Goal: Transaction & Acquisition: Purchase product/service

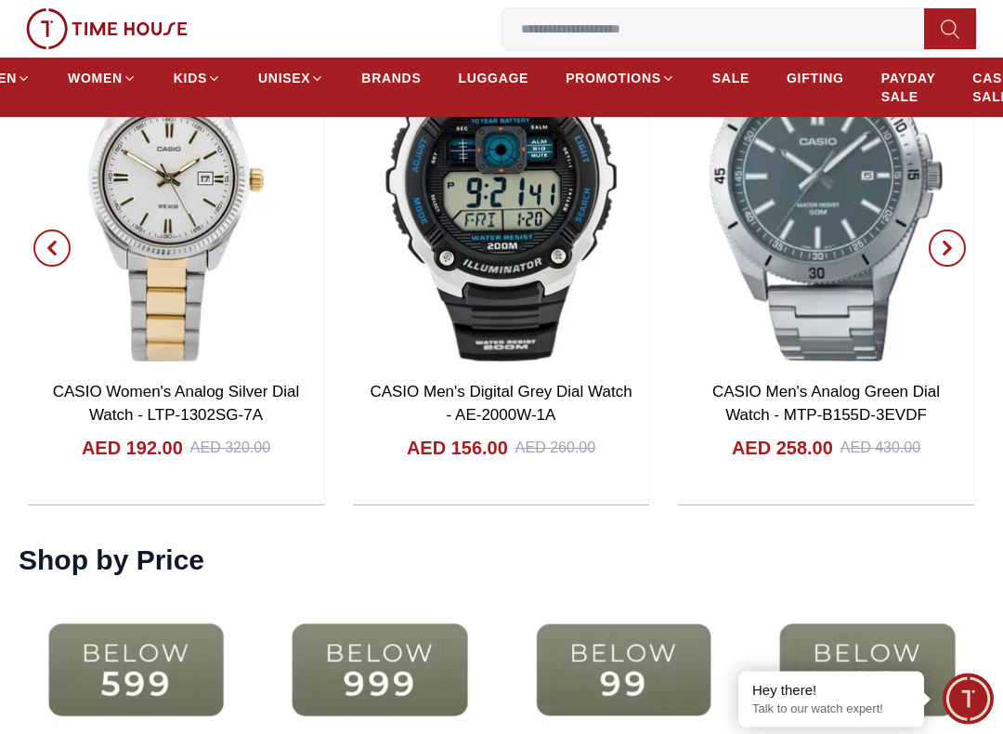
scroll to position [3030, 0]
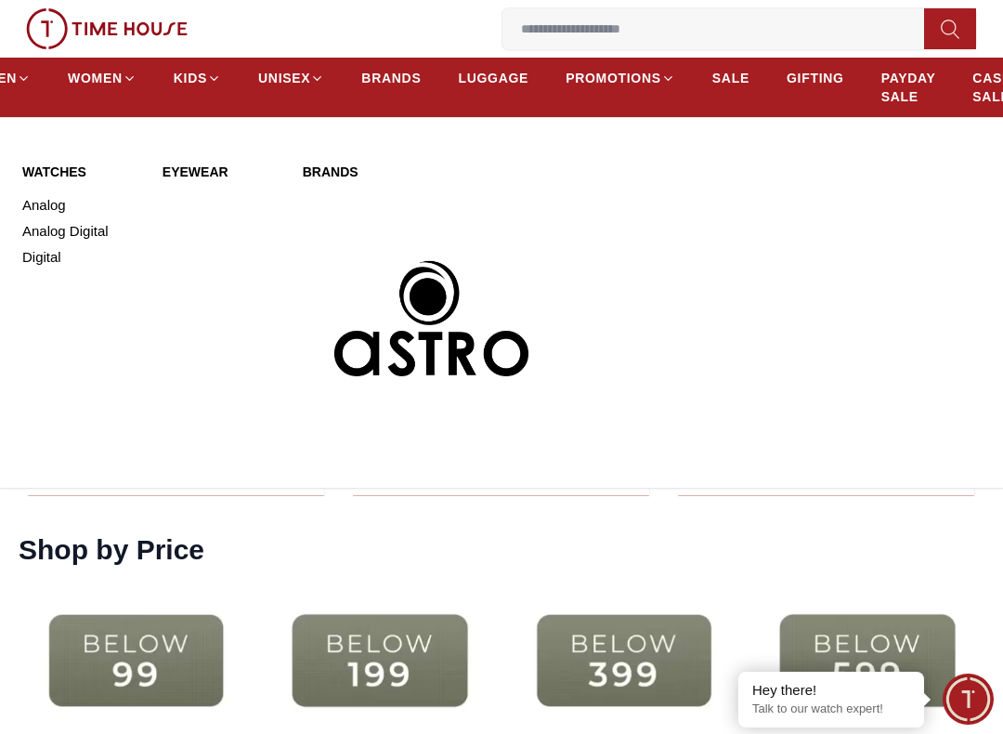
click at [76, 235] on link "Analog Digital" at bounding box center [81, 231] width 118 height 26
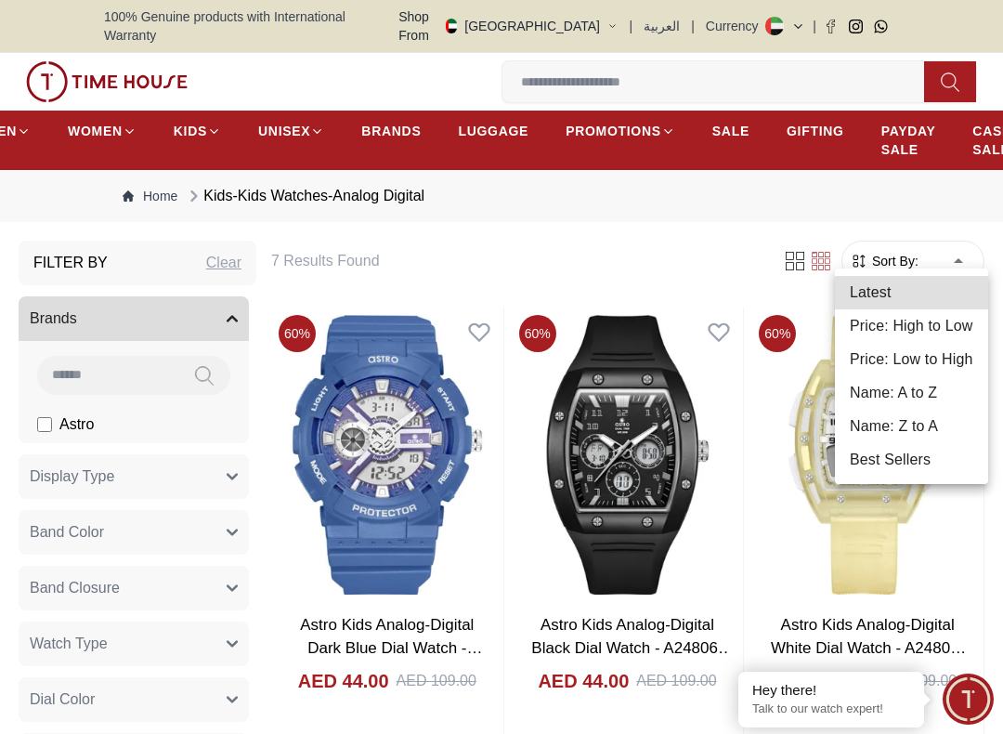
click at [940, 336] on li "Price: High to Low" at bounding box center [911, 325] width 153 height 33
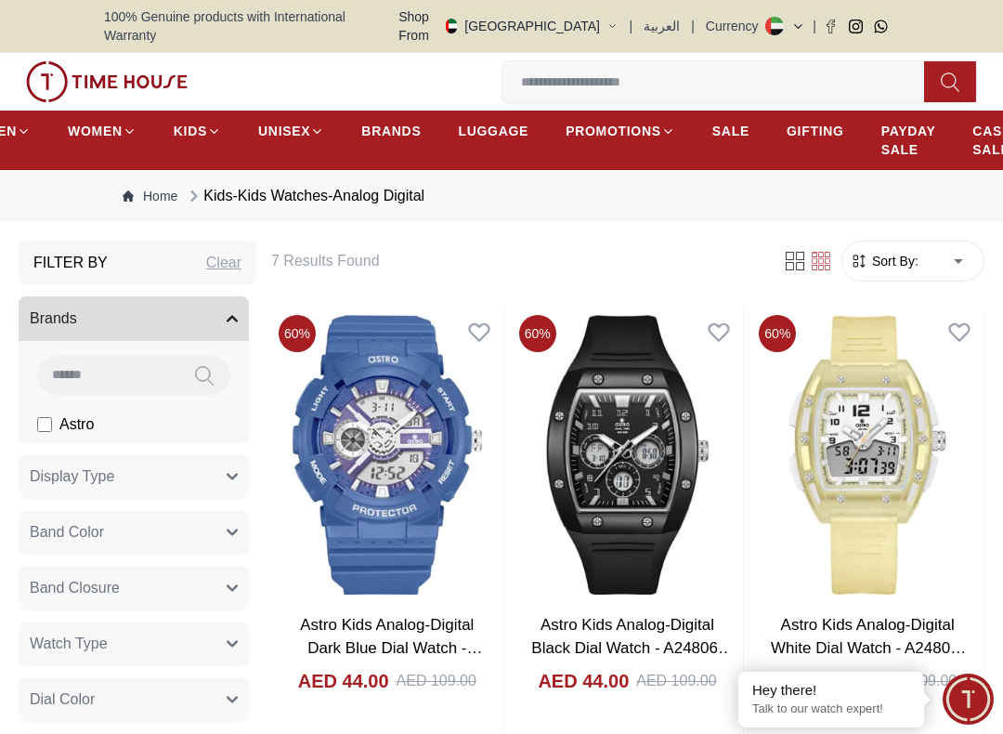
type input "*"
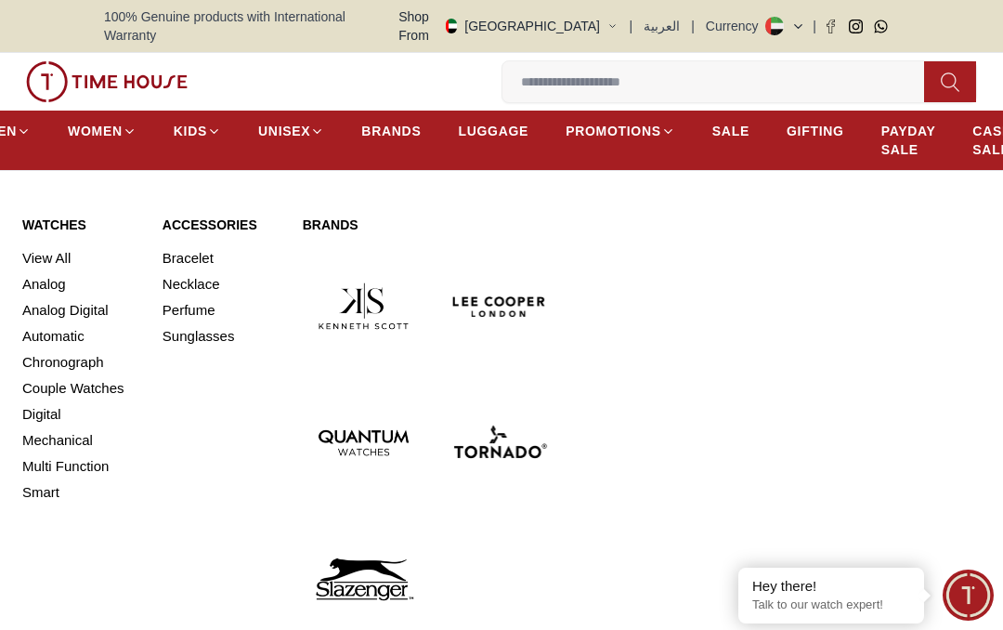
click at [44, 297] on link "Analog Digital" at bounding box center [81, 310] width 118 height 26
click at [32, 245] on link "View All" at bounding box center [81, 258] width 118 height 26
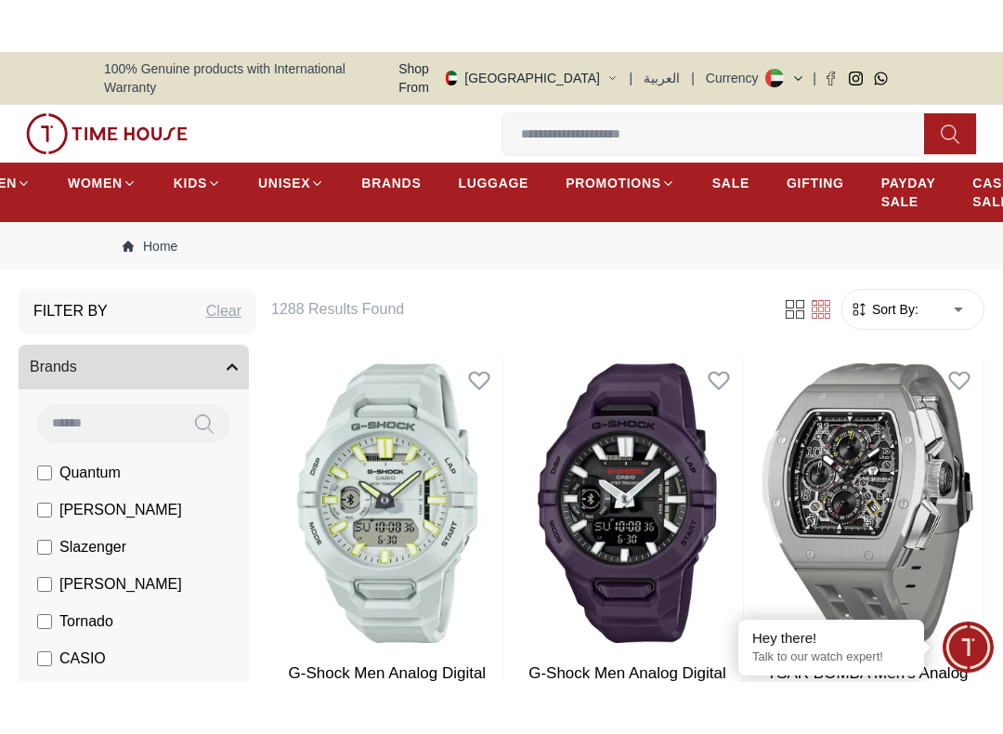
scroll to position [57, 0]
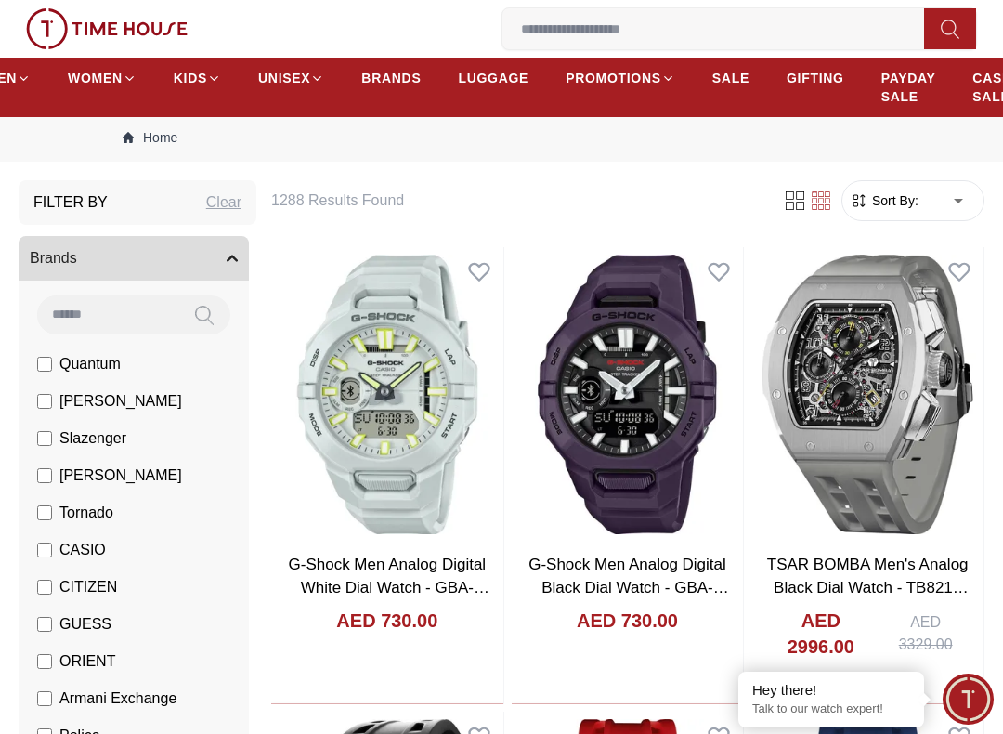
click at [796, 191] on icon at bounding box center [795, 200] width 19 height 19
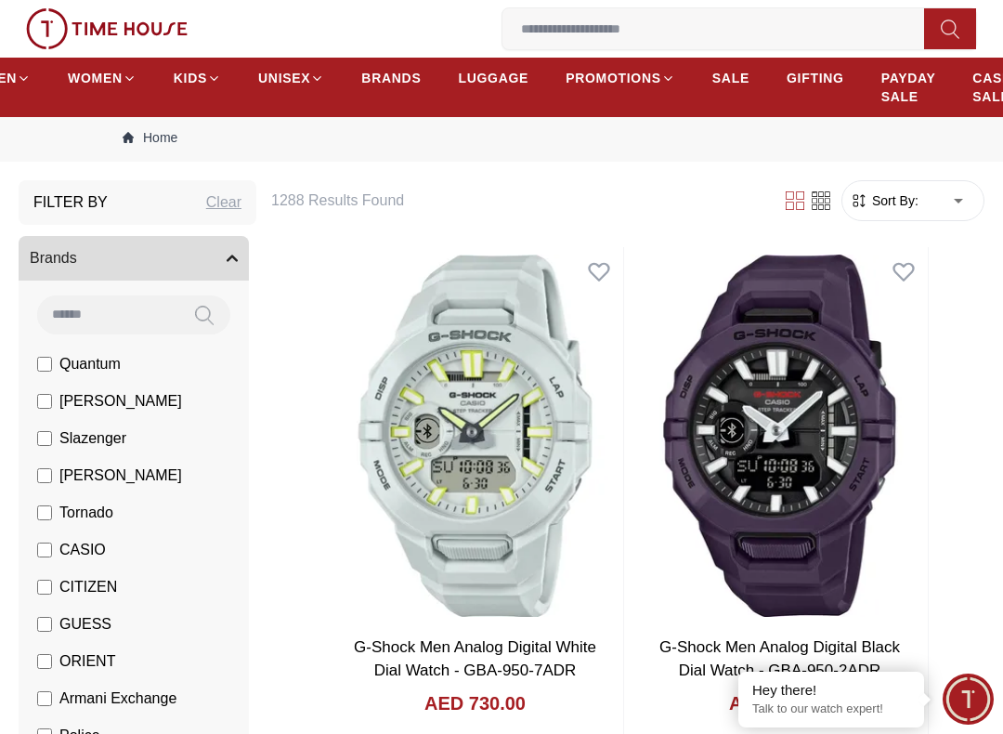
click at [803, 191] on icon at bounding box center [795, 200] width 19 height 19
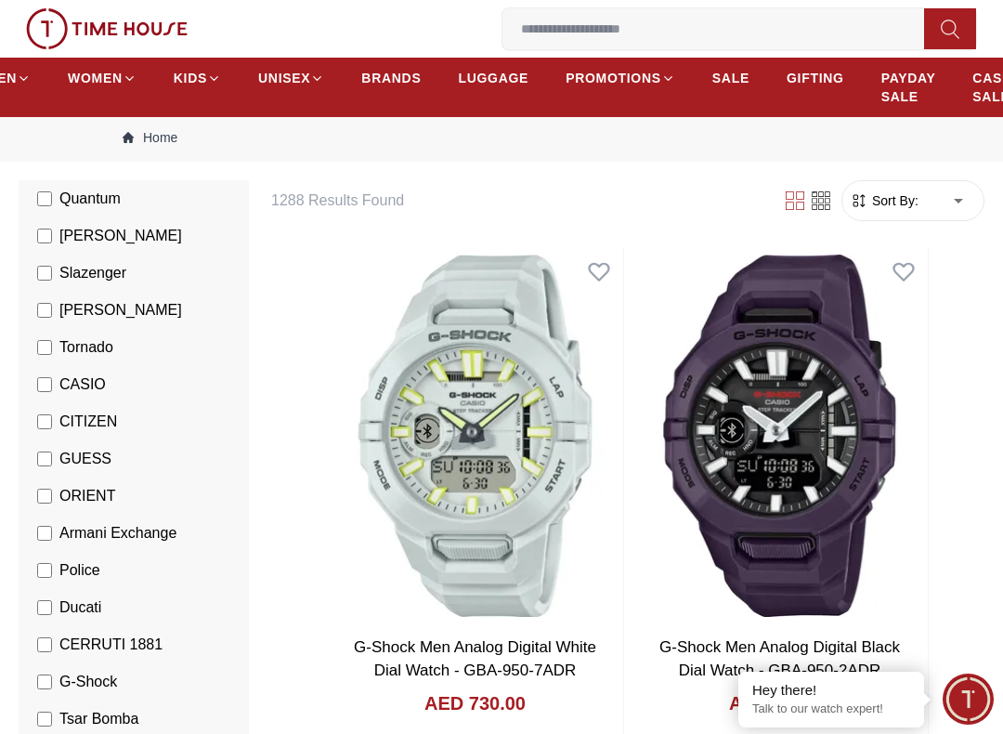
scroll to position [163, 0]
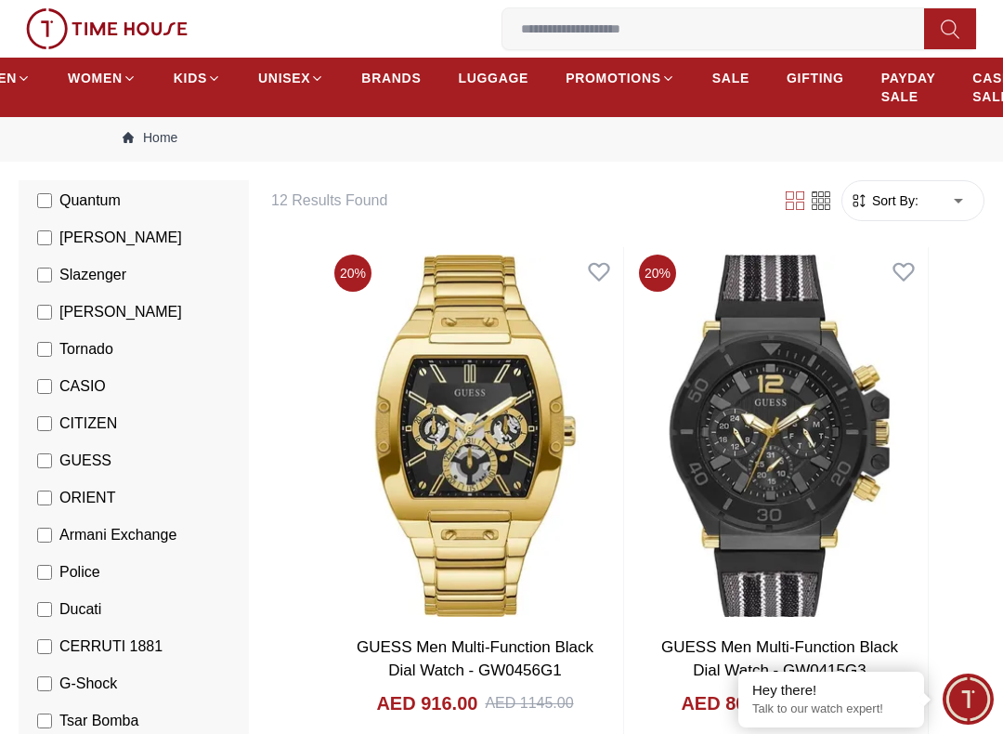
click at [38, 378] on label "CASIO" at bounding box center [71, 386] width 69 height 22
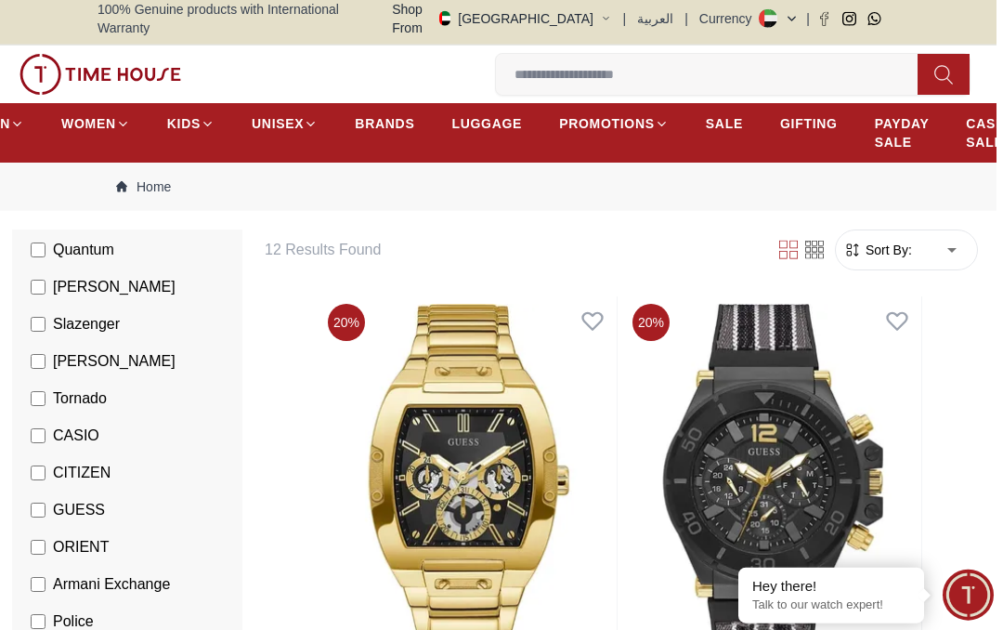
scroll to position [34, 7]
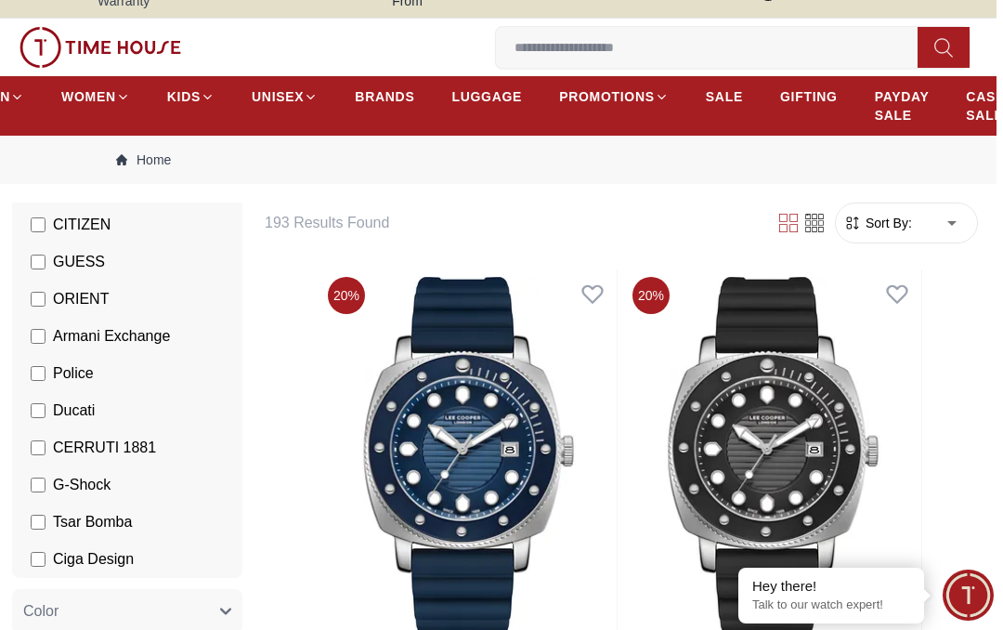
scroll to position [386, 0]
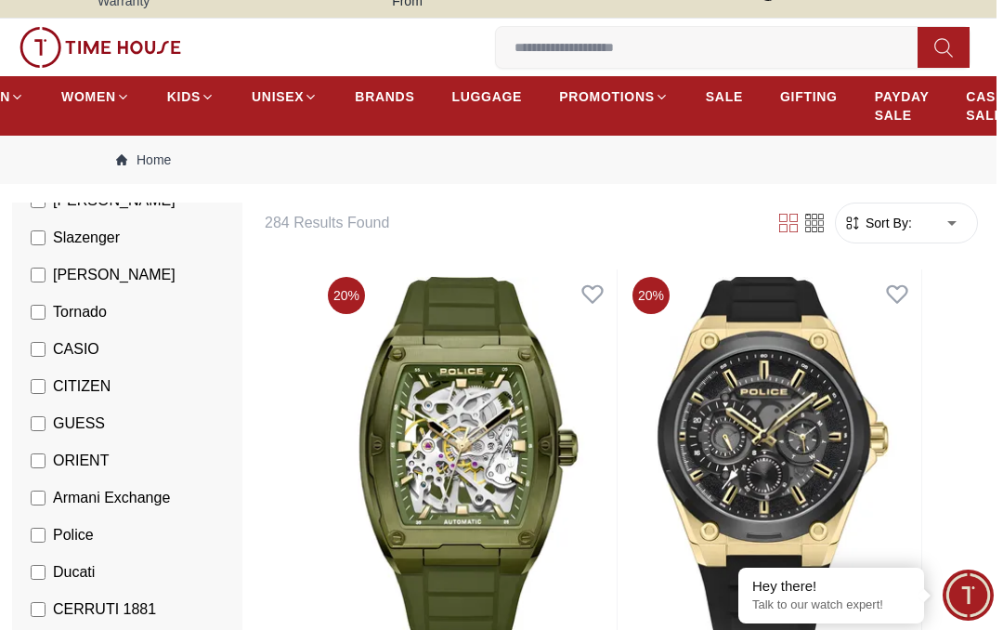
scroll to position [221, 0]
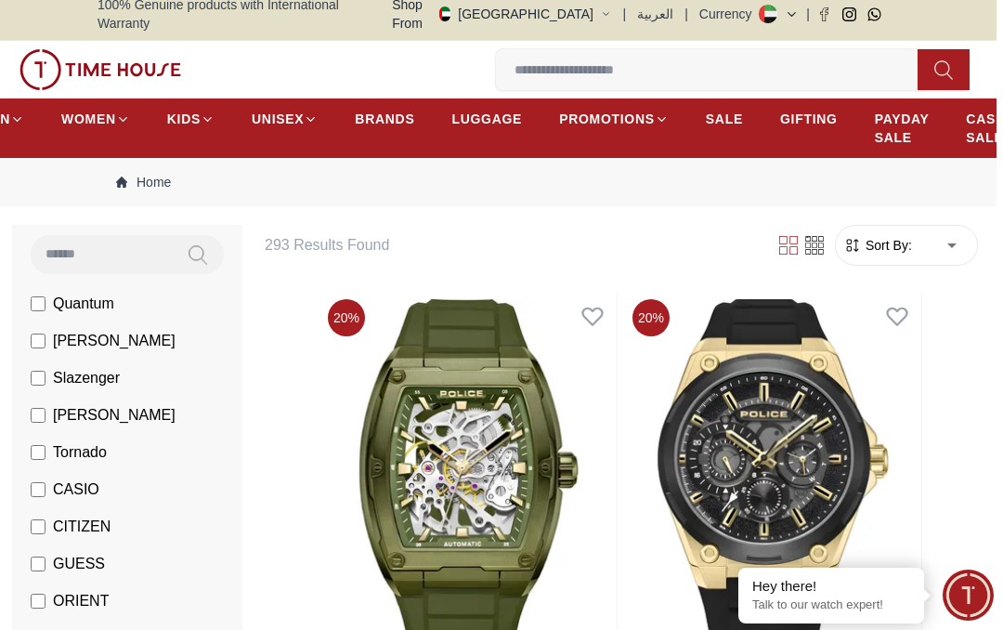
scroll to position [0, 7]
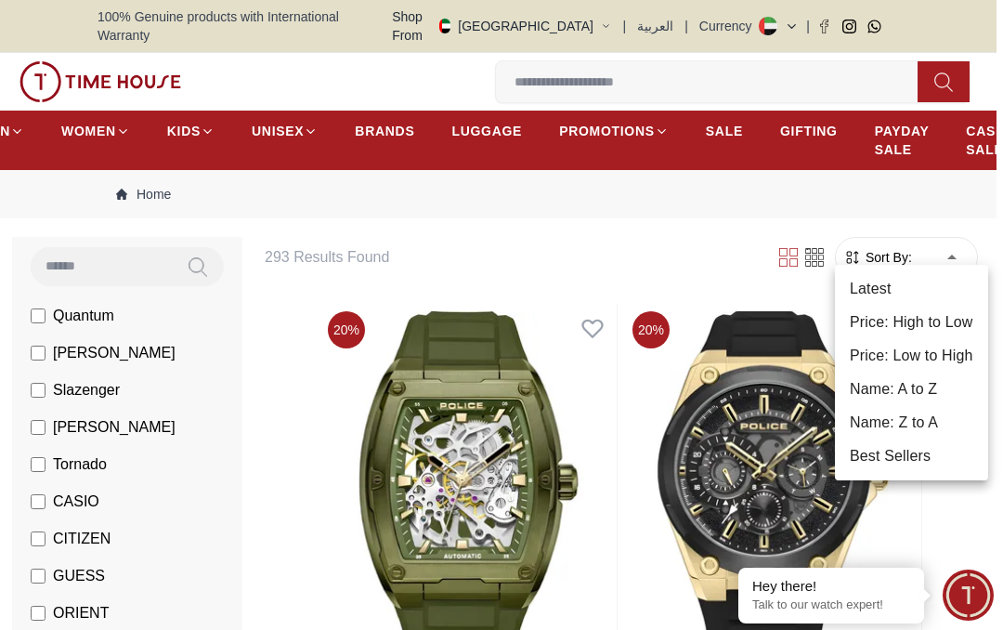
click at [958, 344] on li "Price: Low to High" at bounding box center [911, 355] width 153 height 33
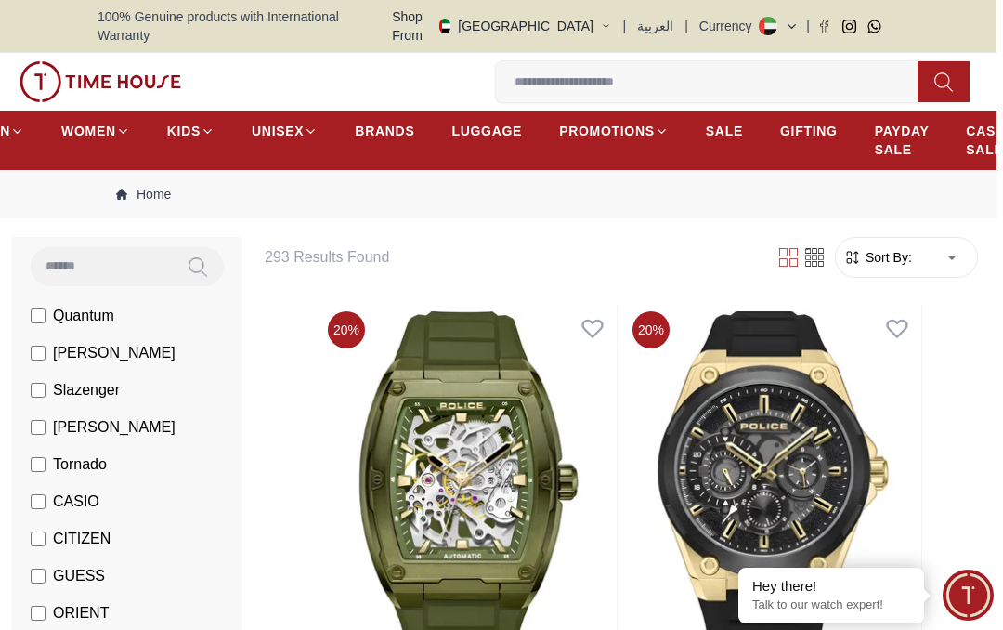
type input "*"
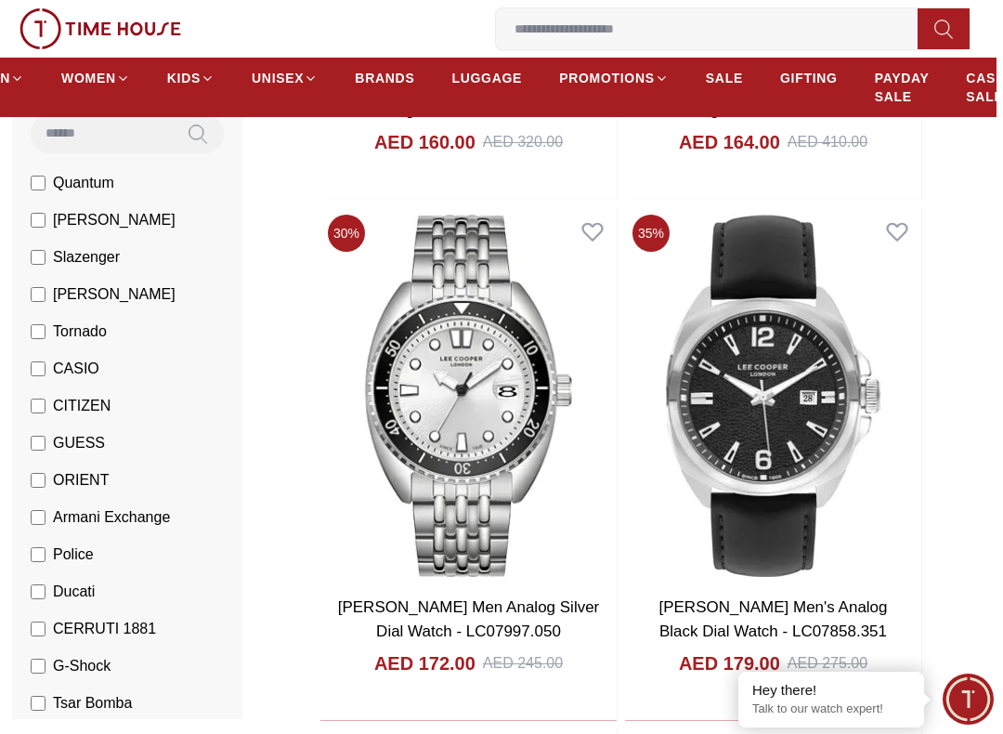
scroll to position [3221, 7]
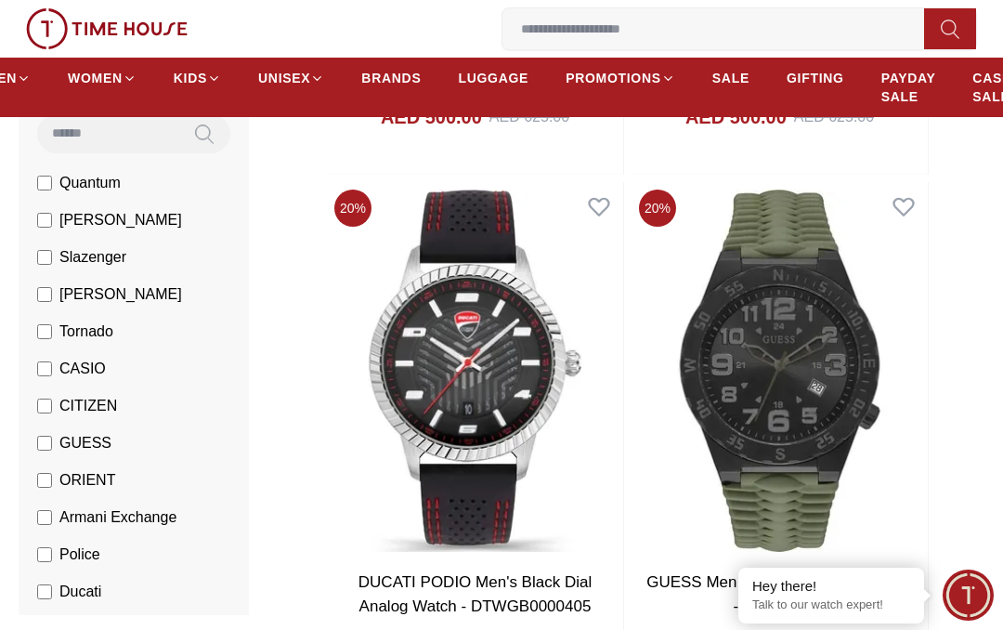
scroll to position [2203, 0]
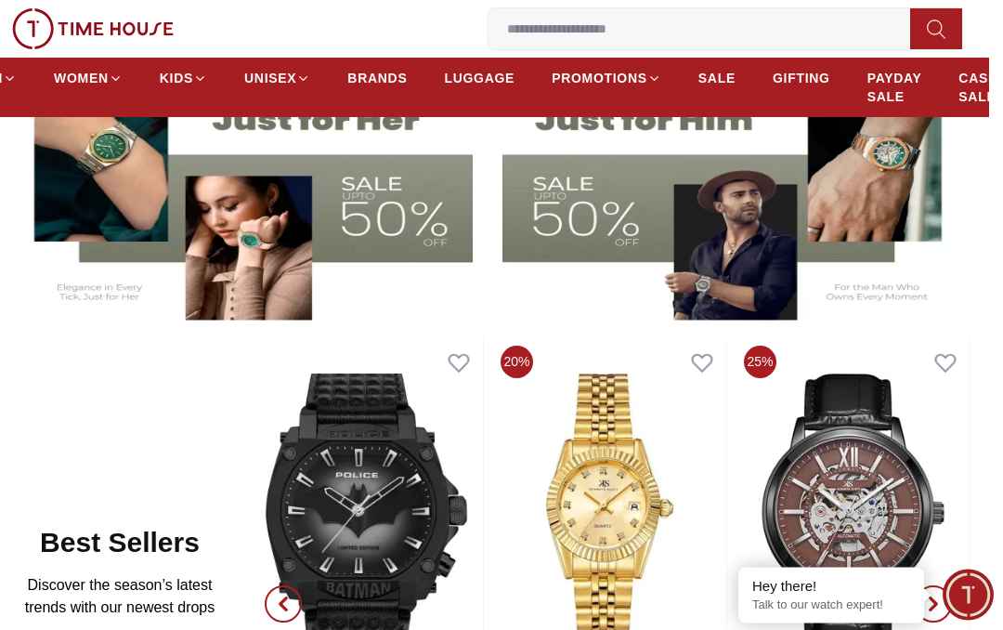
scroll to position [488, 14]
click at [722, 77] on span "SALE" at bounding box center [717, 78] width 37 height 19
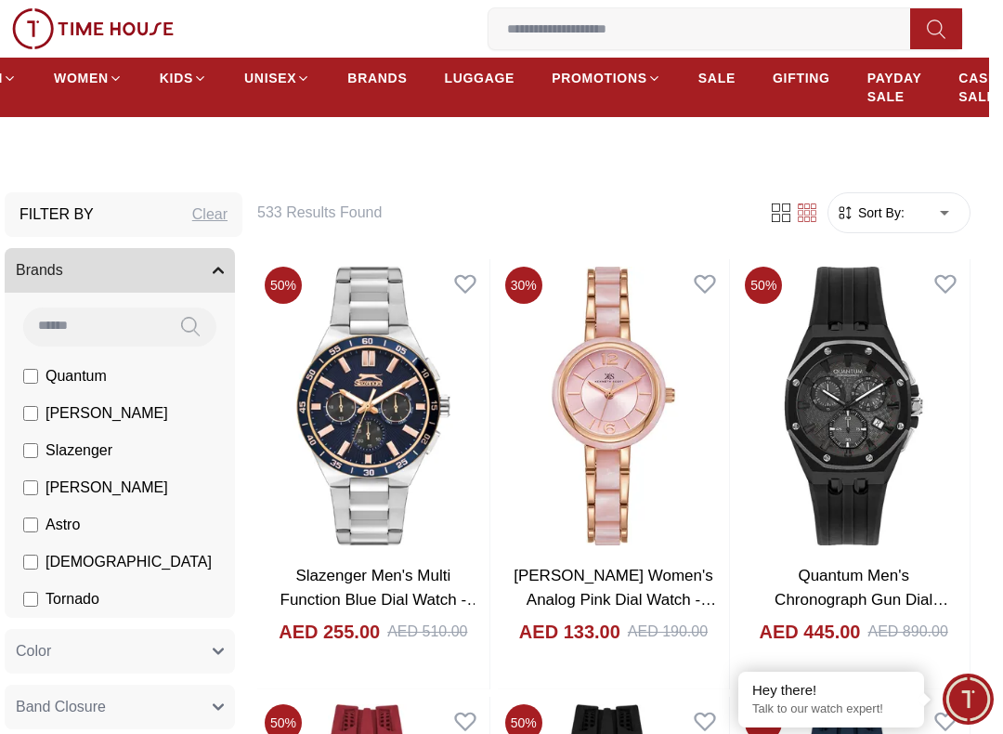
scroll to position [350, 14]
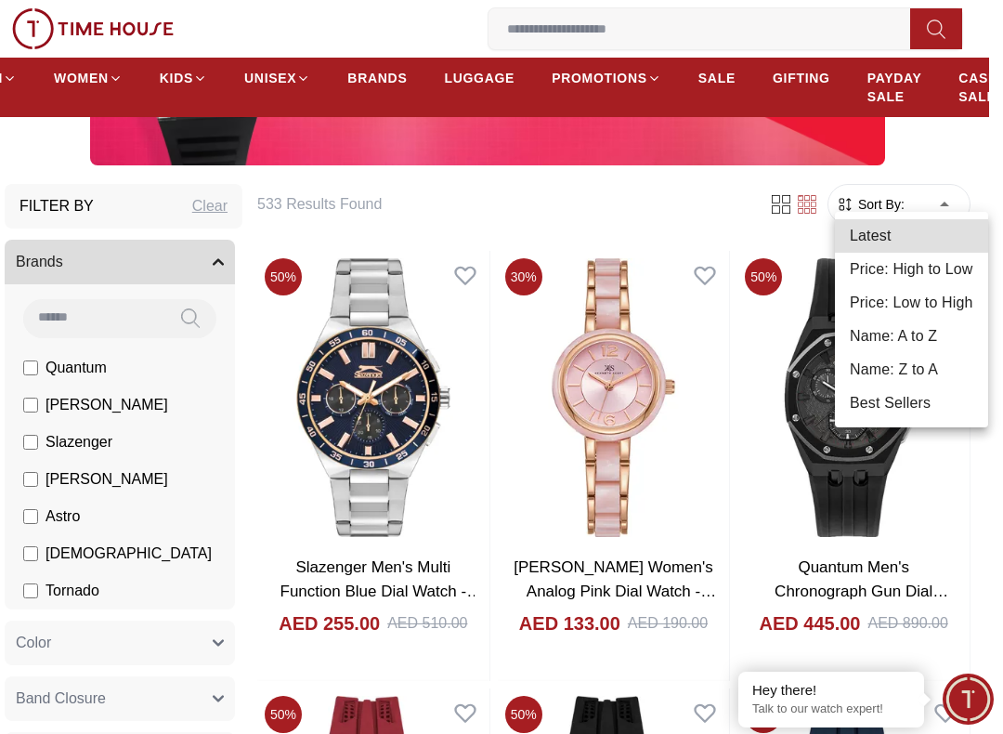
click at [952, 302] on li "Price: Low to High" at bounding box center [911, 302] width 153 height 33
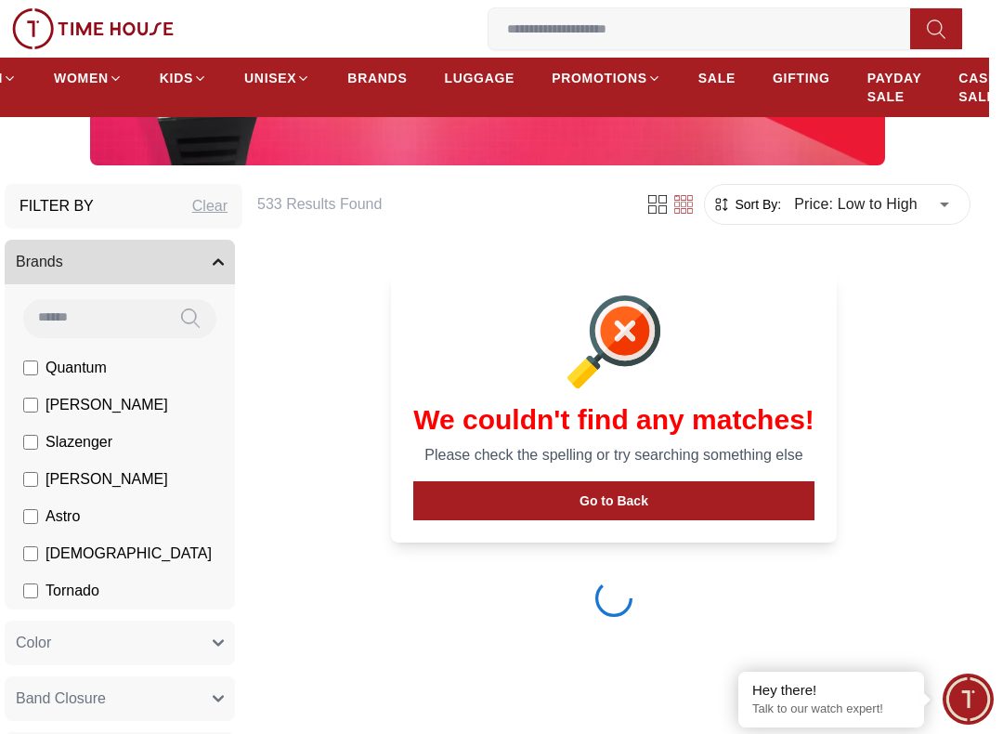
type input "*"
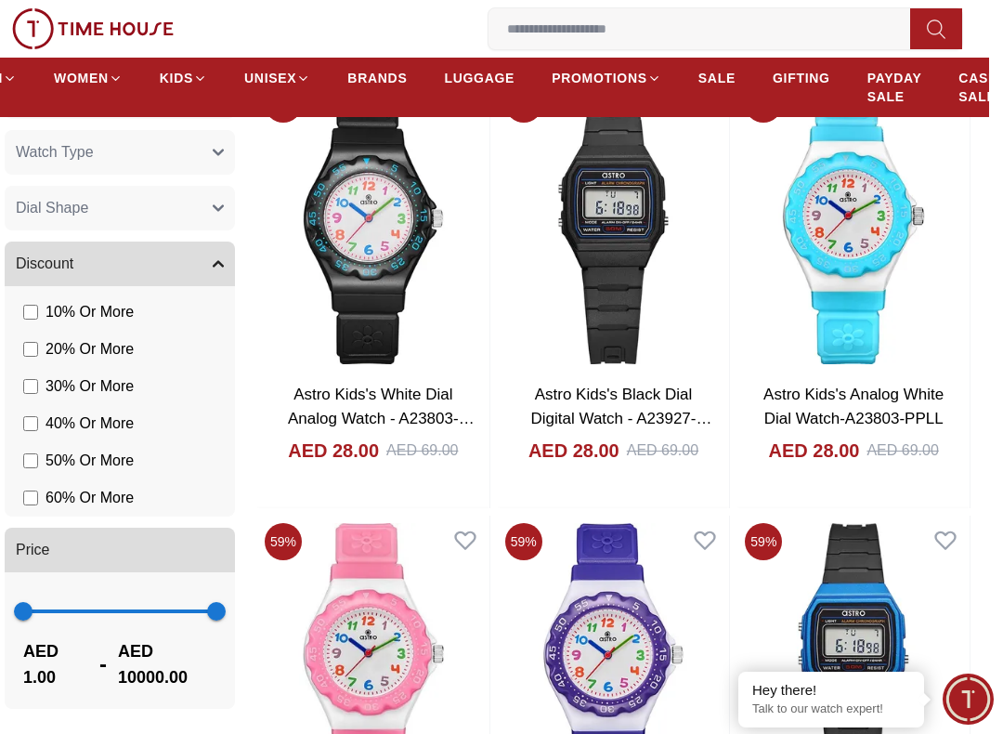
scroll to position [529, 14]
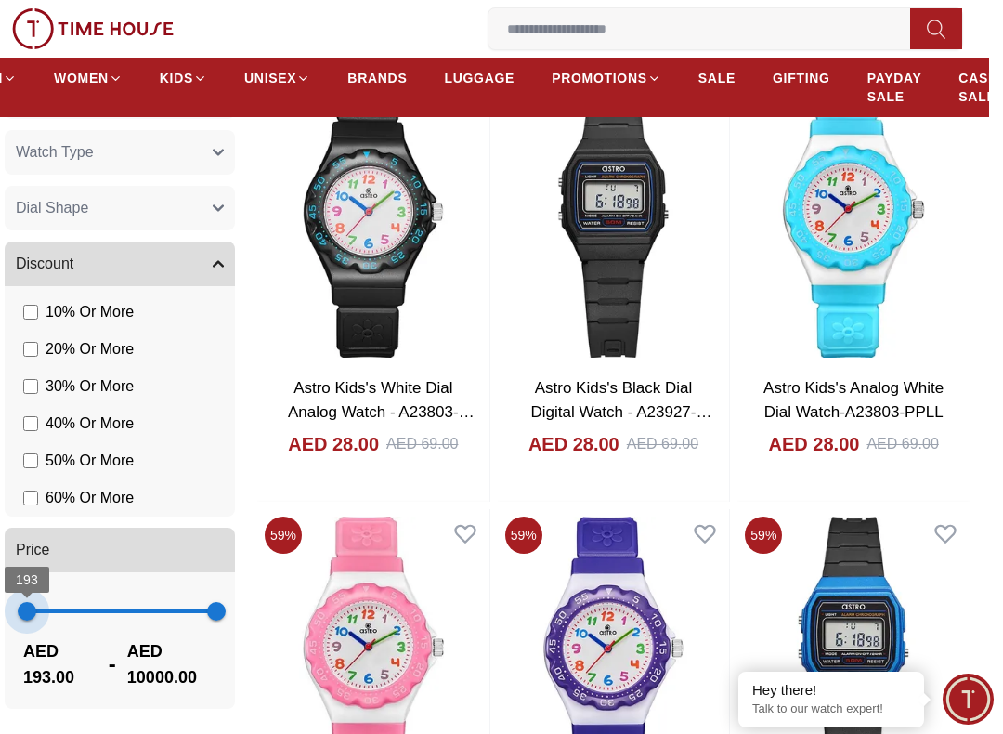
type input "***"
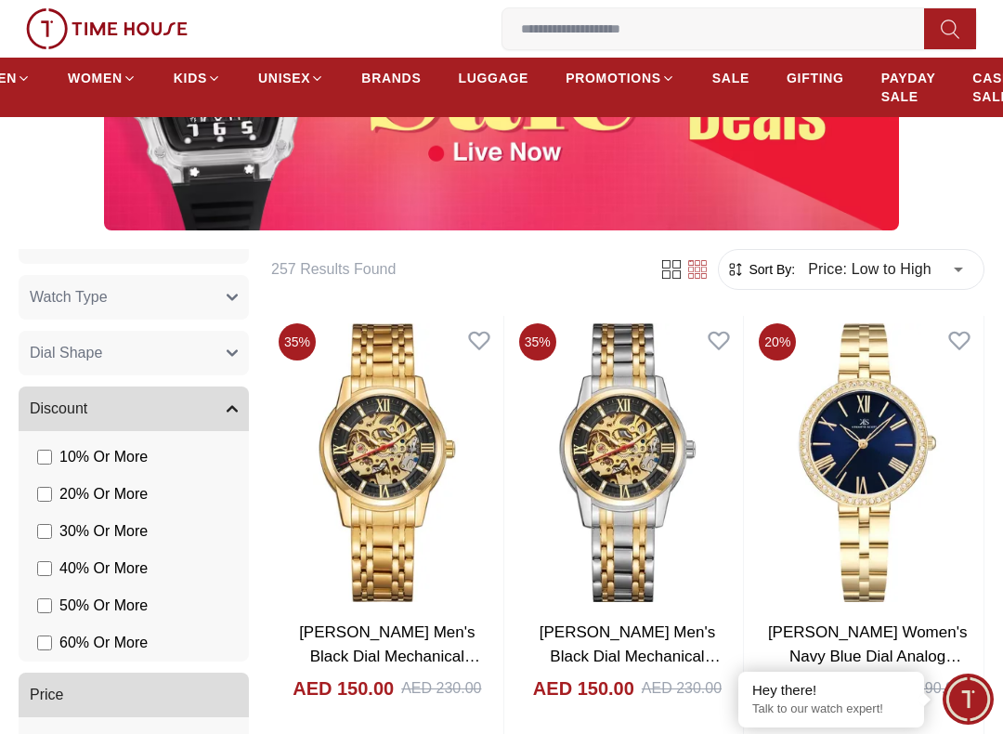
scroll to position [287, 0]
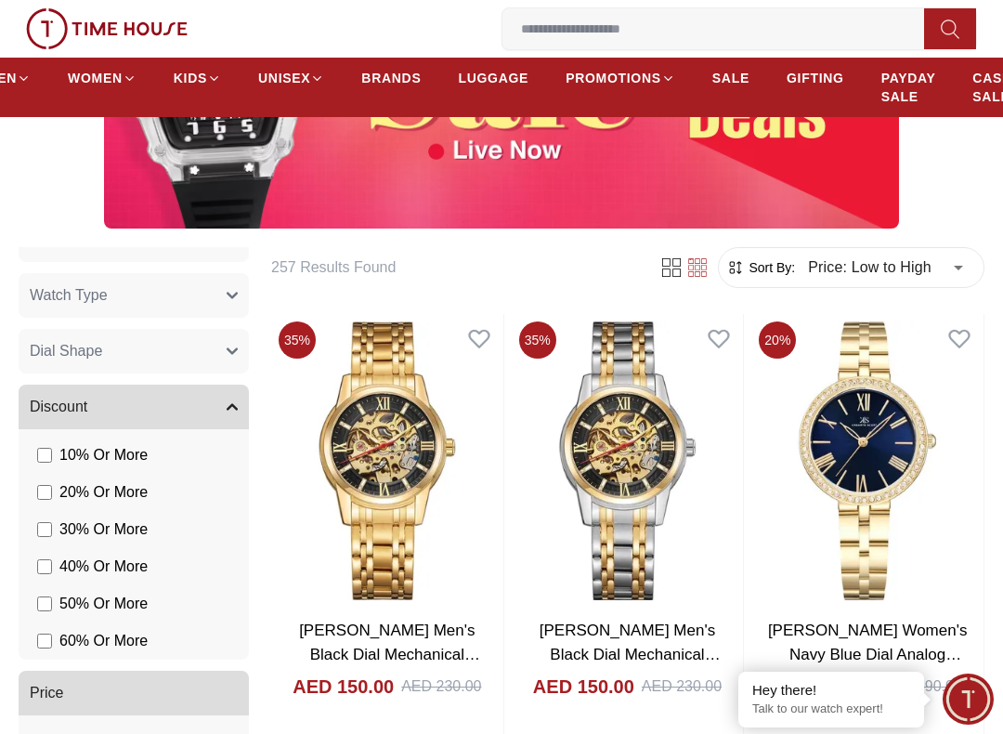
click at [231, 397] on button "Discount" at bounding box center [134, 407] width 230 height 45
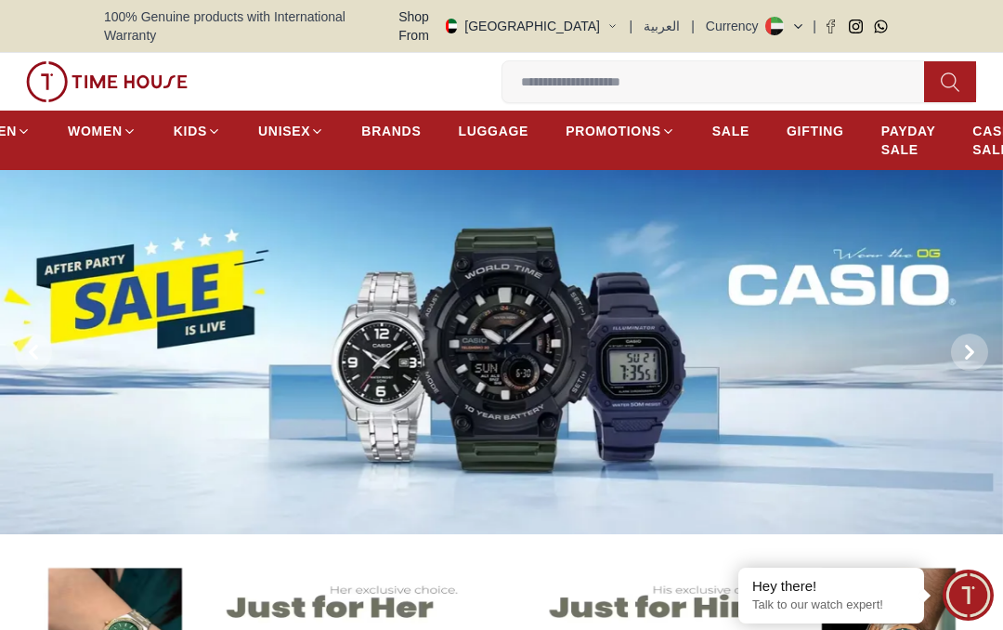
click at [977, 334] on span at bounding box center [969, 351] width 37 height 37
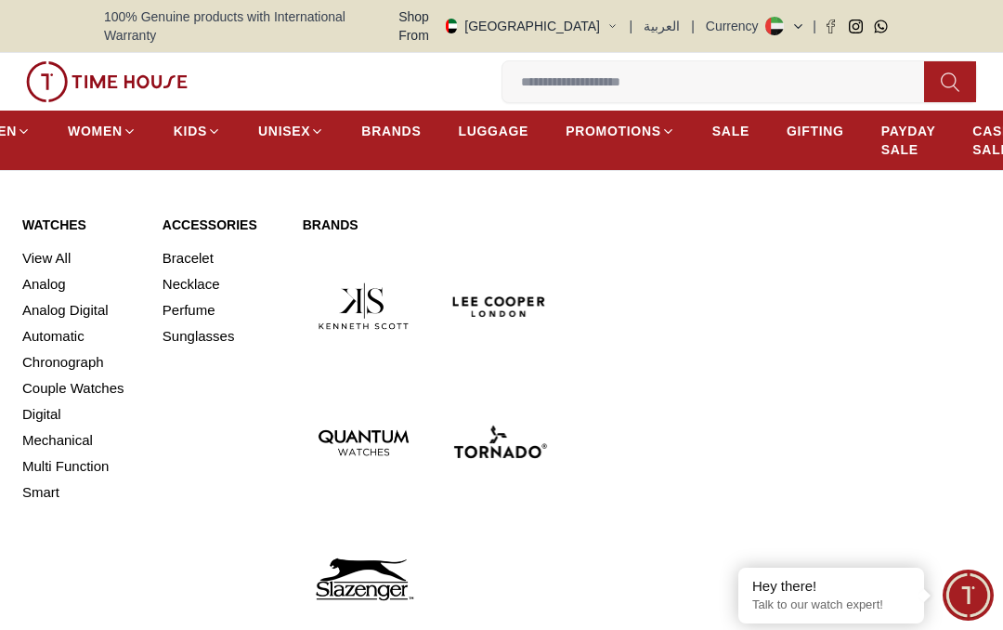
click at [44, 297] on link "Analog Digital" at bounding box center [81, 310] width 118 height 26
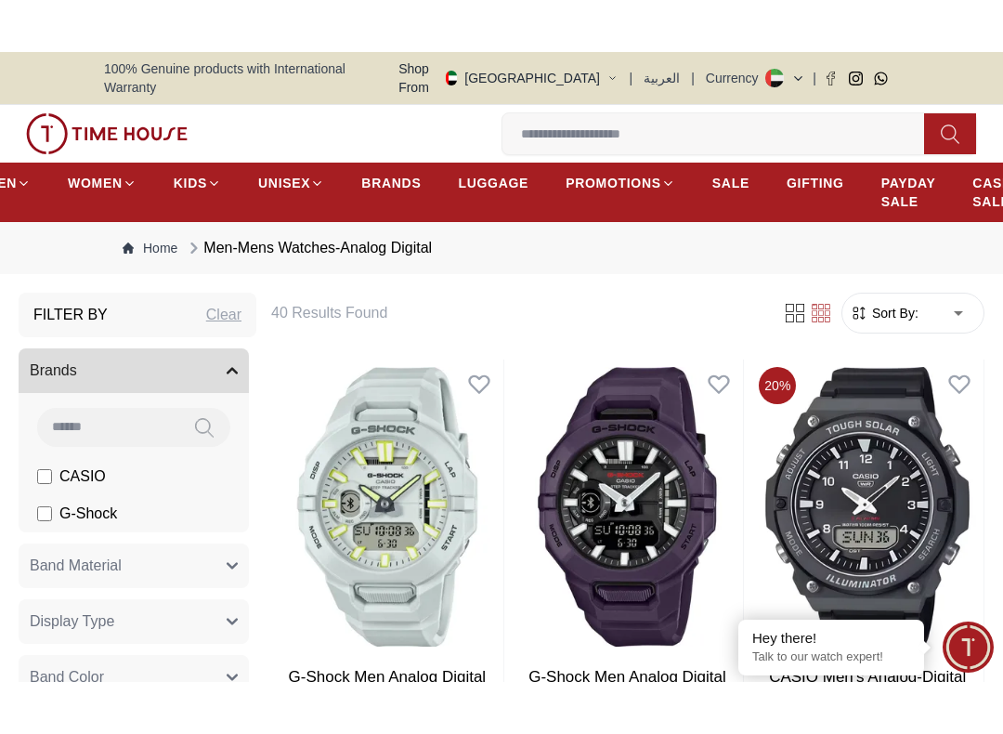
scroll to position [70, 0]
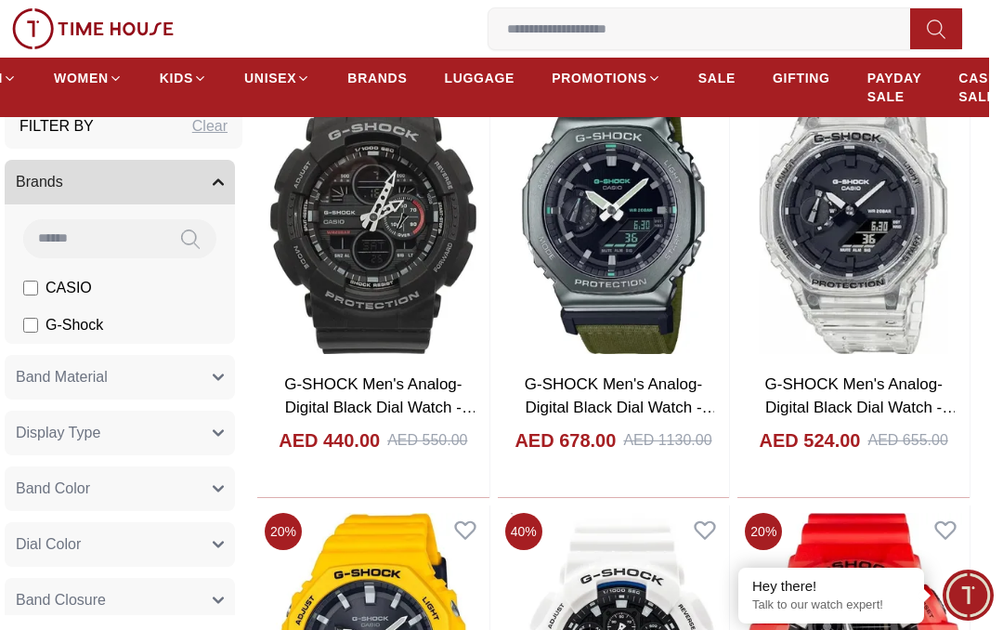
scroll to position [2892, 14]
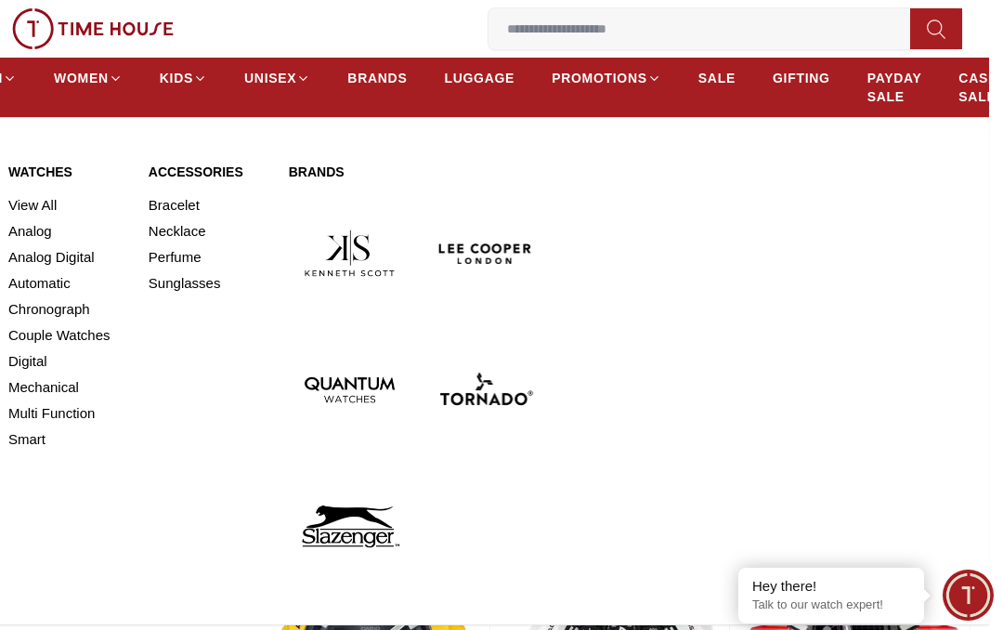
click at [29, 300] on link "Chronograph" at bounding box center [67, 309] width 118 height 26
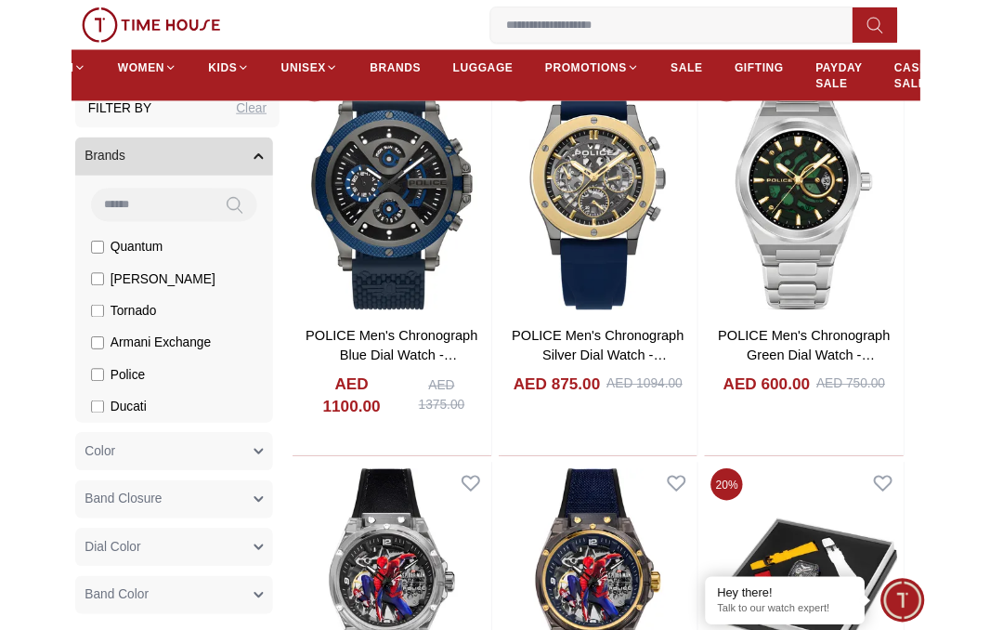
scroll to position [0, 14]
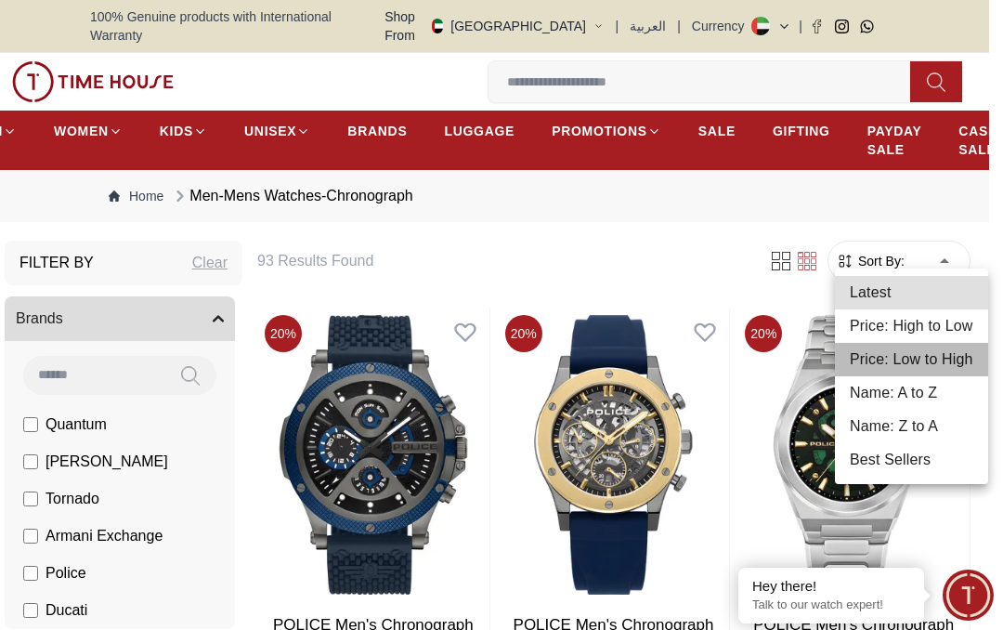
click at [917, 356] on li "Price: Low to High" at bounding box center [911, 359] width 153 height 33
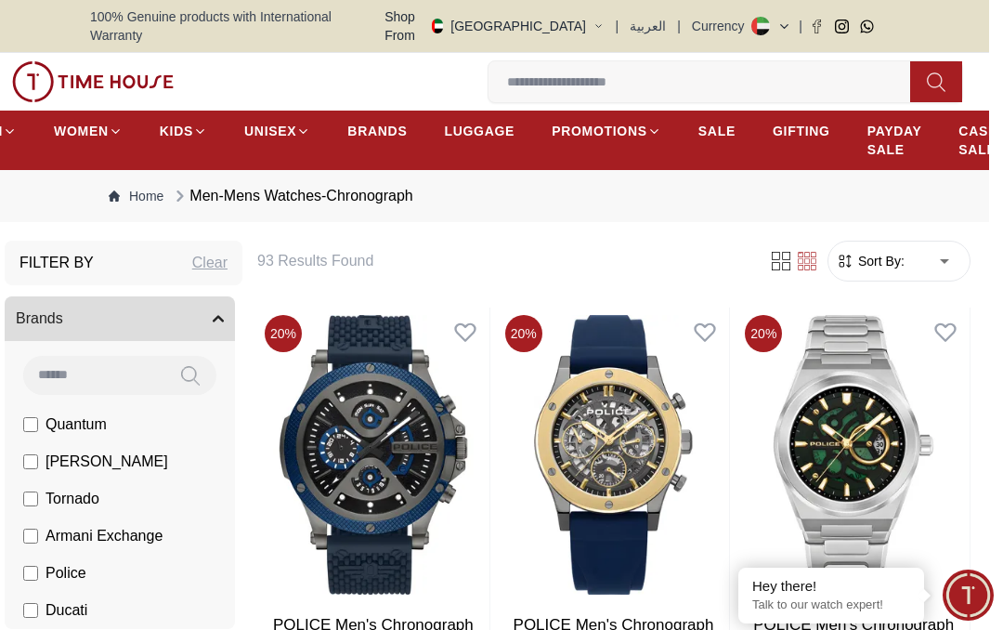
type input "*"
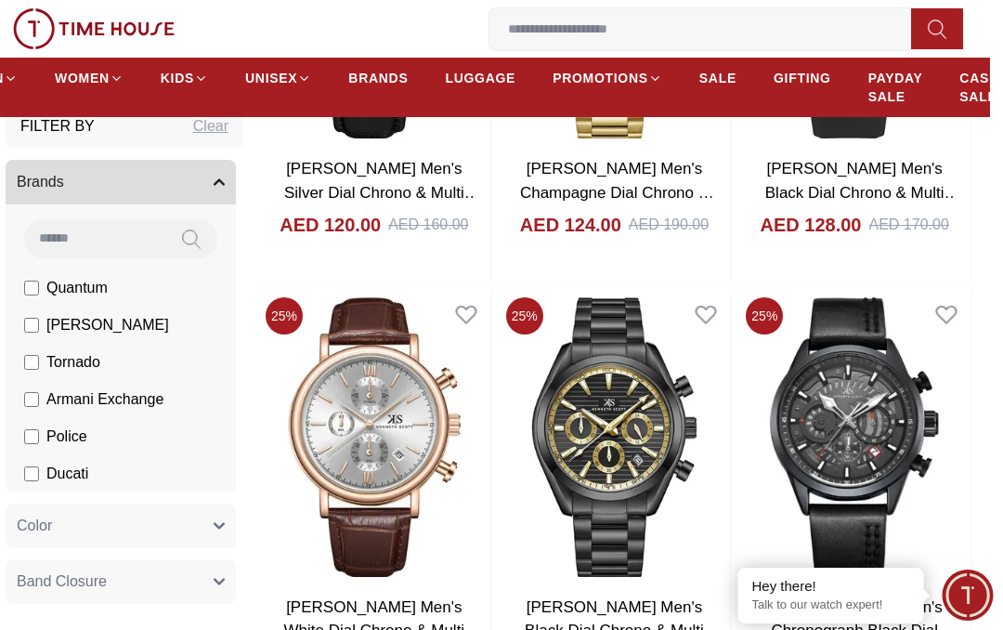
scroll to position [827, 13]
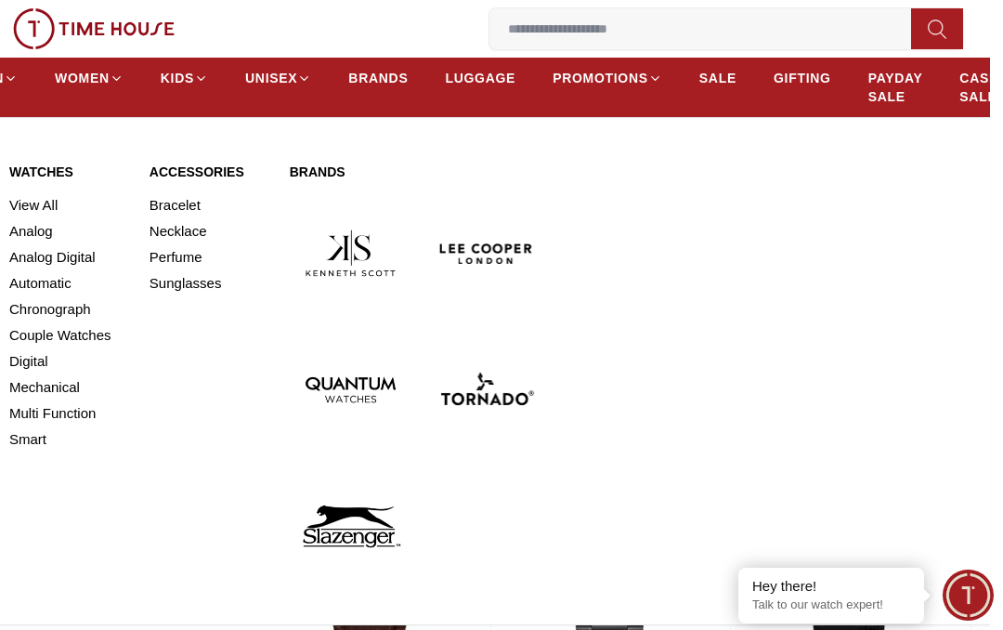
click at [25, 356] on link "Digital" at bounding box center [68, 361] width 118 height 26
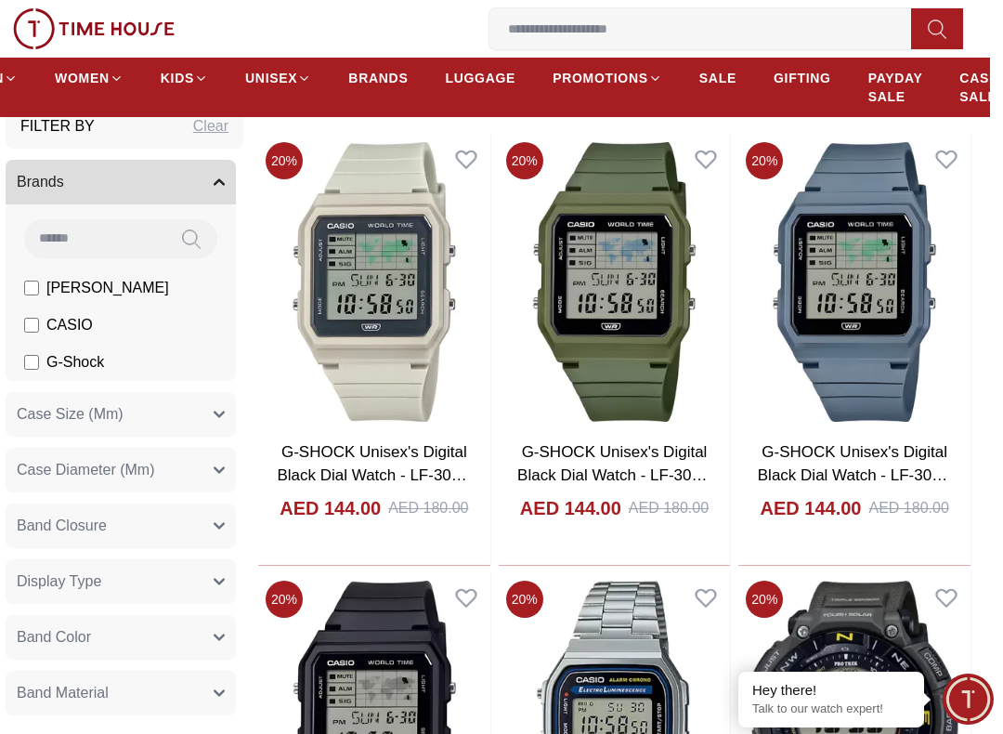
scroll to position [159, 13]
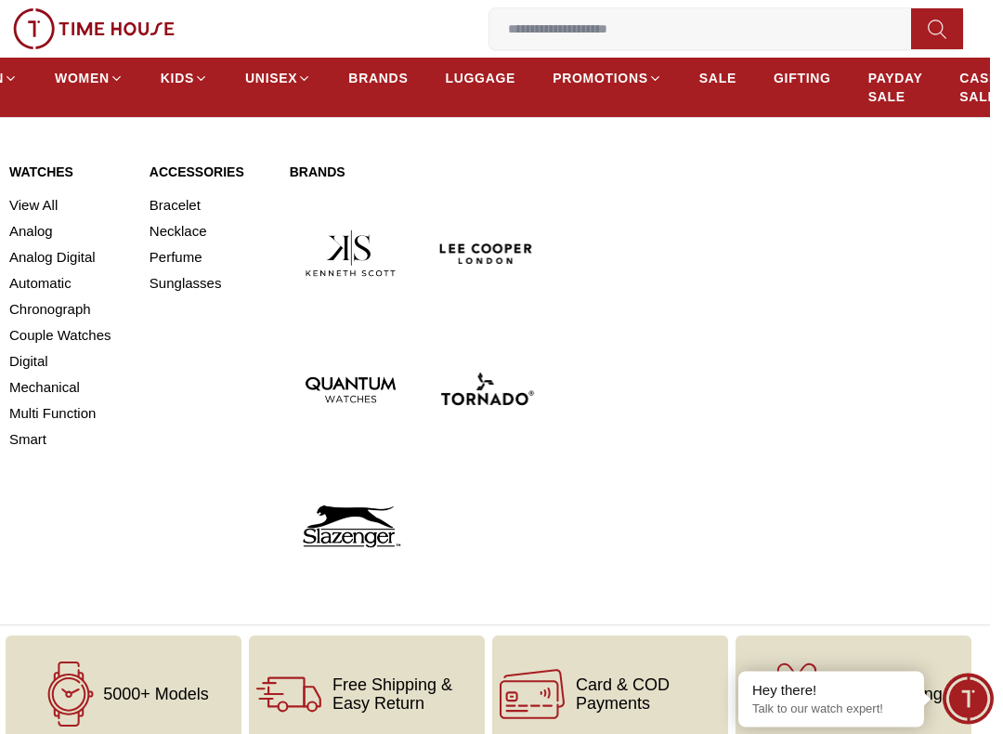
scroll to position [563, 13]
click at [17, 233] on link "Analog" at bounding box center [68, 231] width 118 height 26
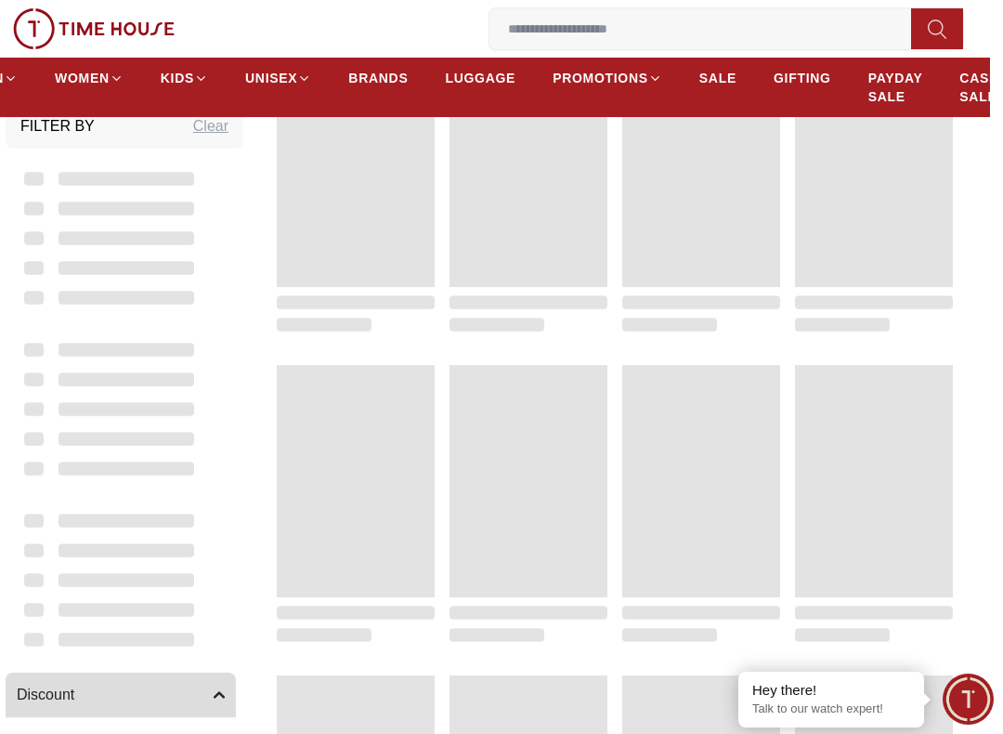
scroll to position [0, 13]
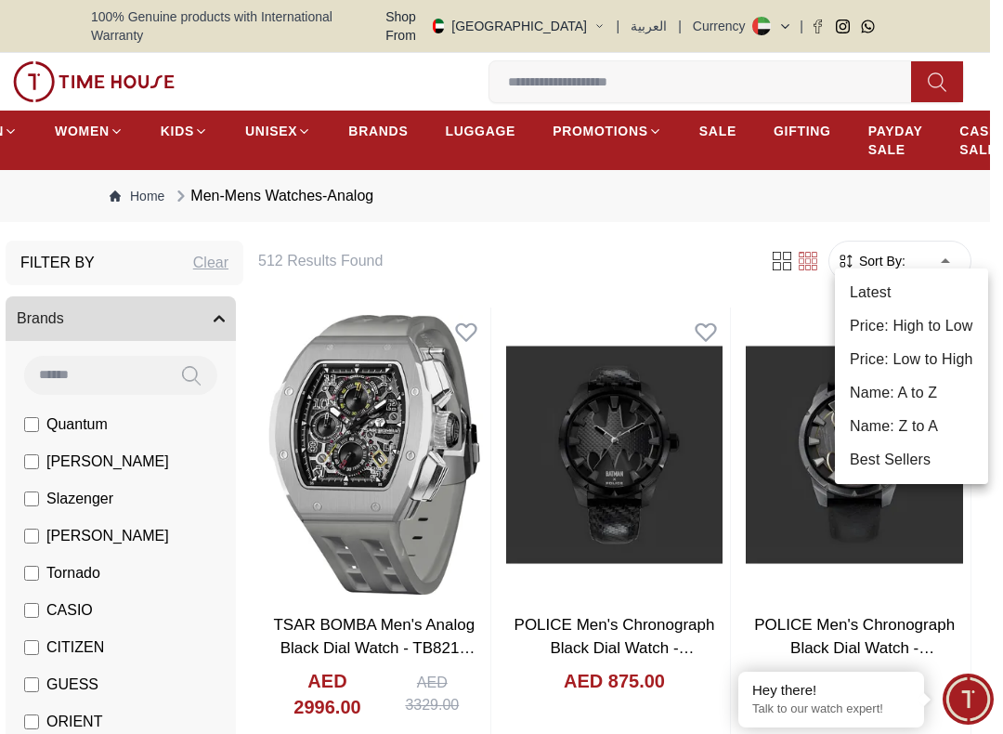
click at [945, 354] on li "Price: Low to High" at bounding box center [911, 359] width 153 height 33
type input "*"
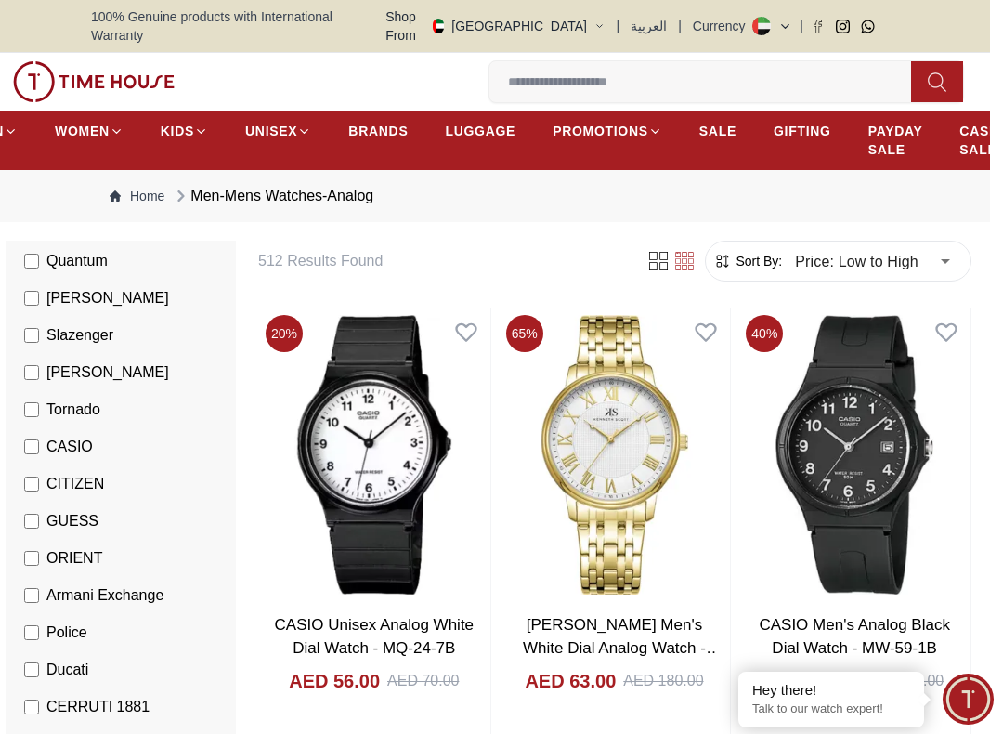
scroll to position [175, 0]
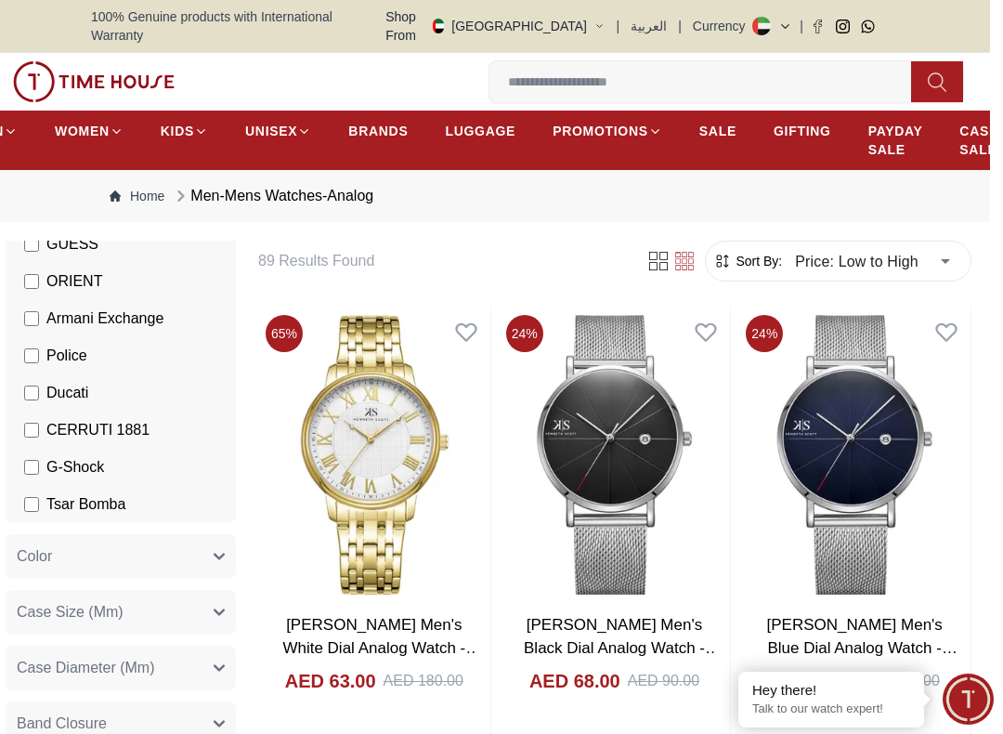
scroll to position [463, 0]
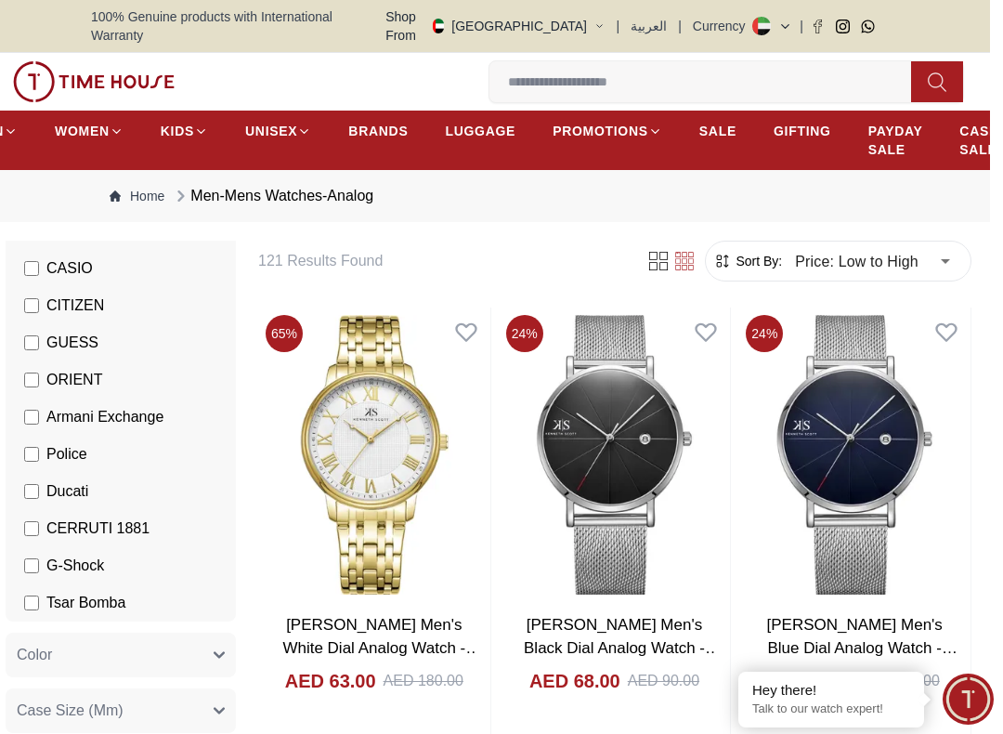
scroll to position [340, 0]
click at [26, 335] on label "GUESS" at bounding box center [61, 344] width 74 height 22
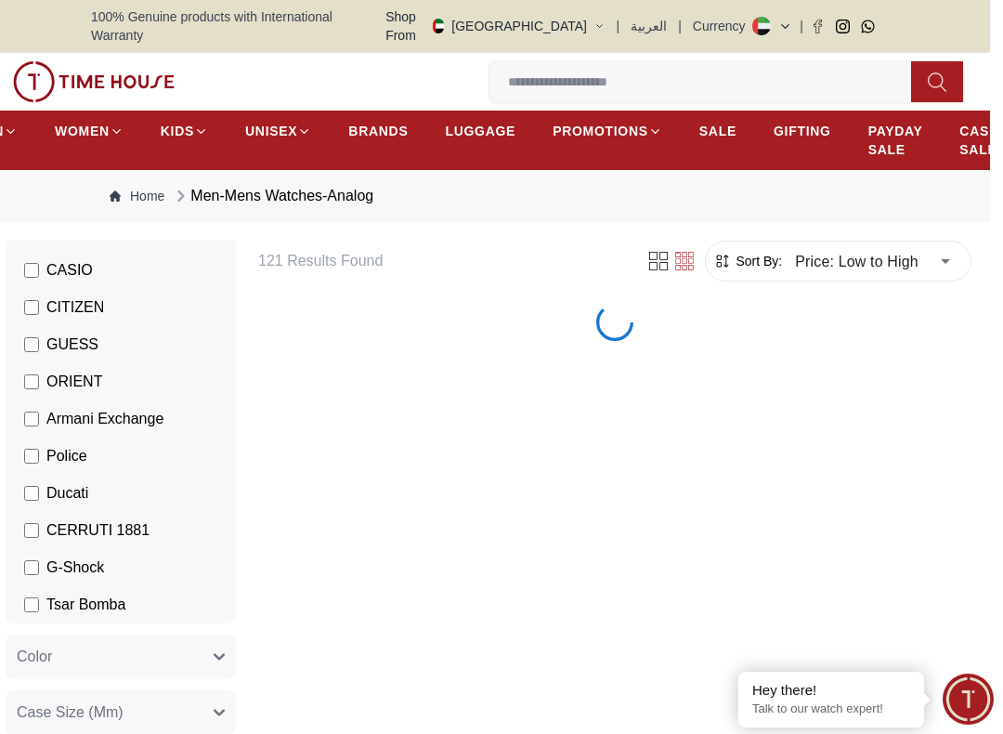
click at [36, 333] on label "GUESS" at bounding box center [61, 344] width 74 height 22
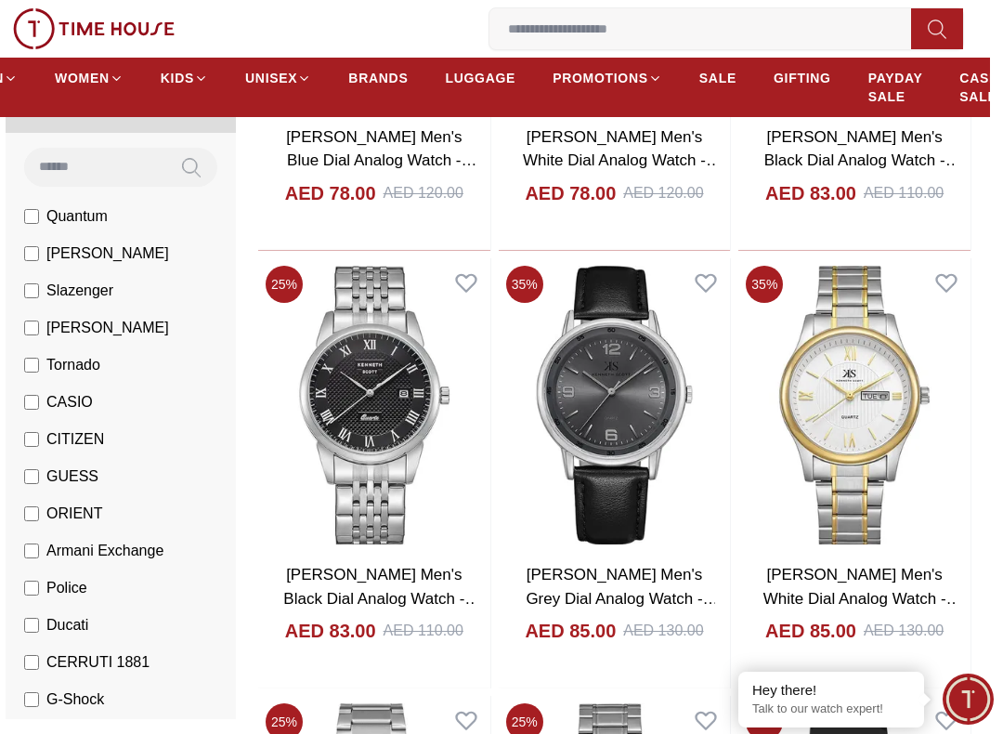
scroll to position [1801, 13]
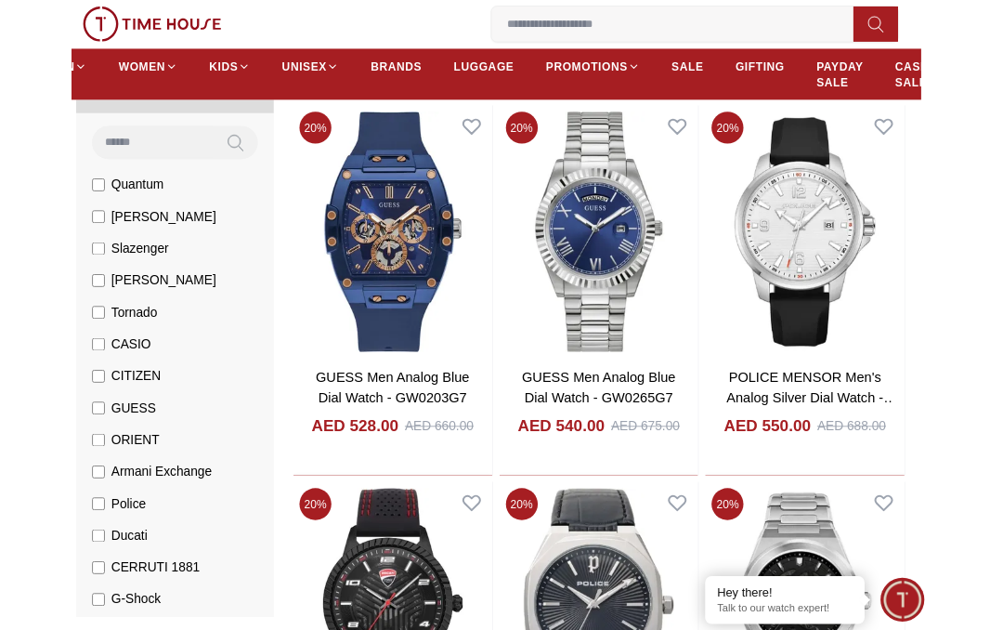
scroll to position [1029, 13]
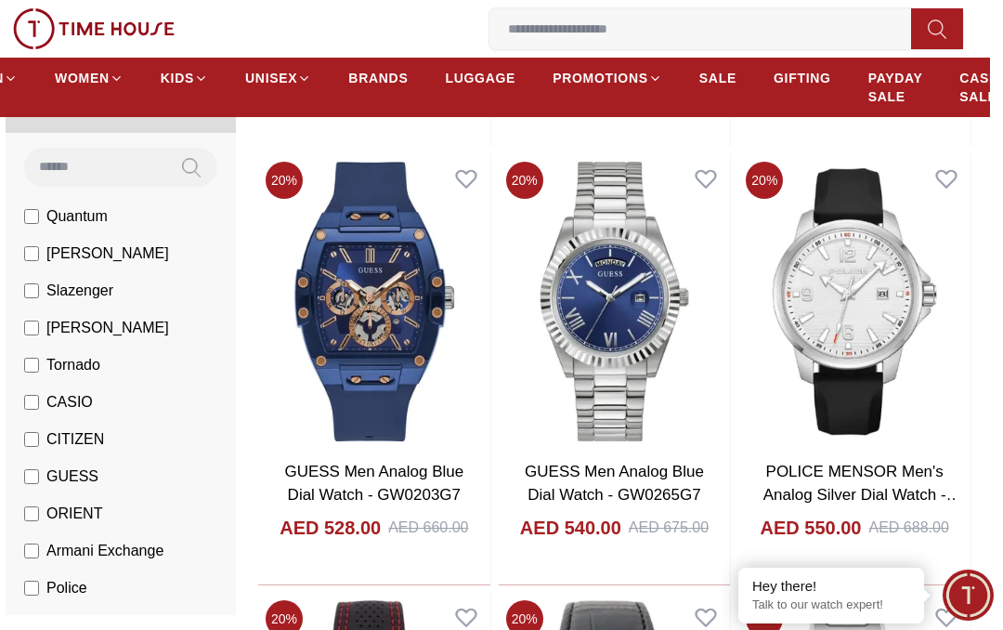
click at [365, 291] on img at bounding box center [374, 301] width 232 height 294
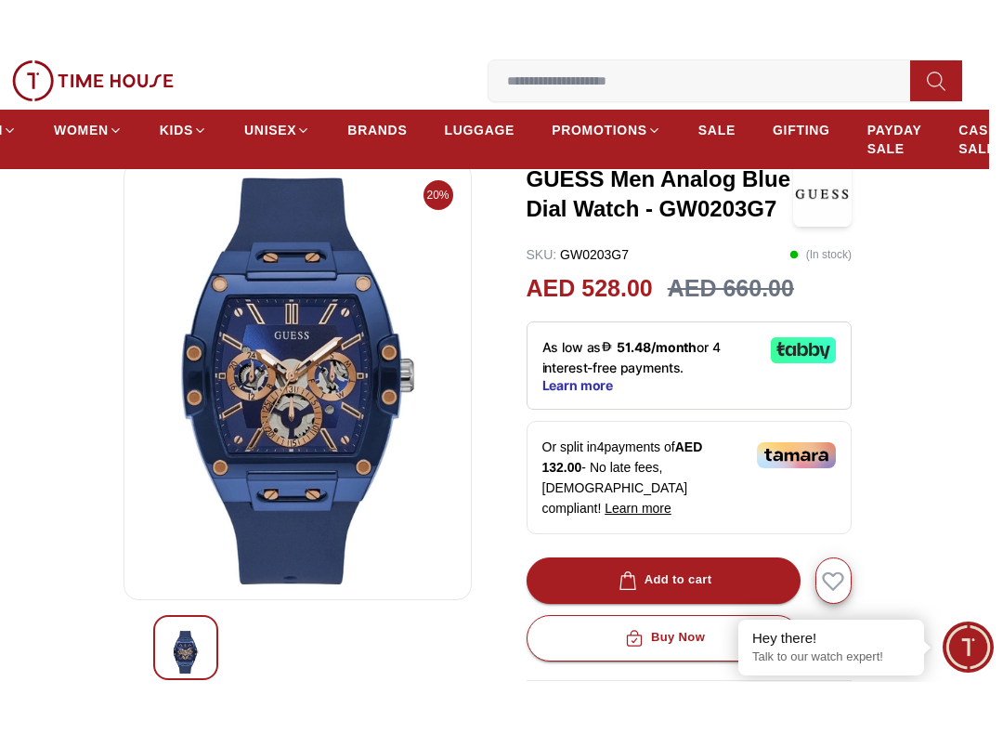
scroll to position [98, 14]
